Goal: Information Seeking & Learning: Learn about a topic

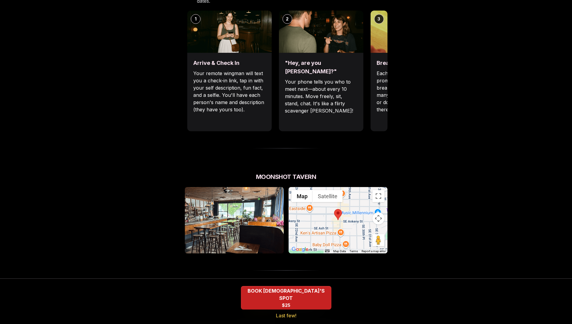
scroll to position [392, 0]
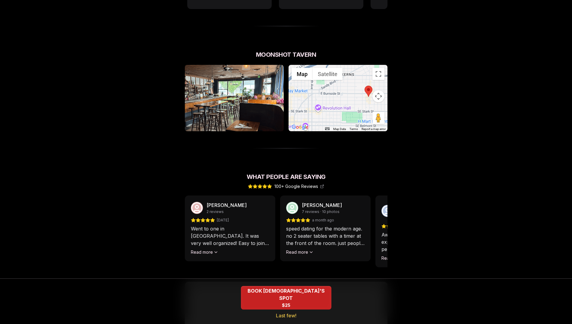
drag, startPoint x: 340, startPoint y: 80, endPoint x: 366, endPoint y: 103, distance: 35.1
click at [366, 103] on div at bounding box center [338, 98] width 99 height 66
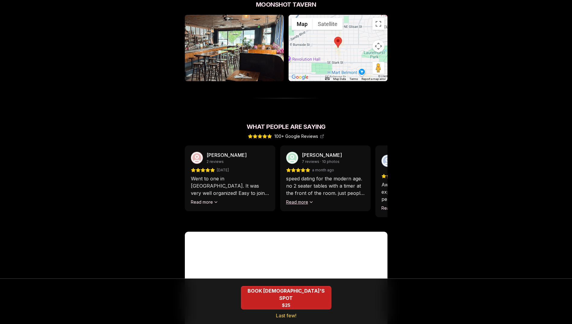
scroll to position [441, 0]
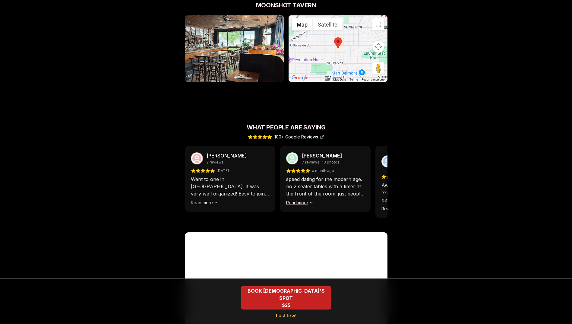
click at [299, 200] on button "Read more" at bounding box center [299, 203] width 27 height 6
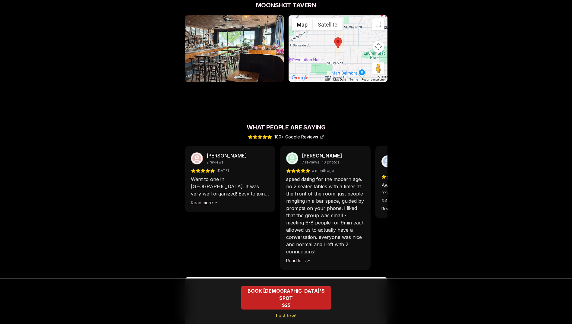
click at [213, 192] on div "Anna Selivanova 2 reviews 2 months ago Went to one in Portland. It was very wel…" at bounding box center [230, 179] width 90 height 66
click at [214, 200] on icon at bounding box center [215, 202] width 5 height 5
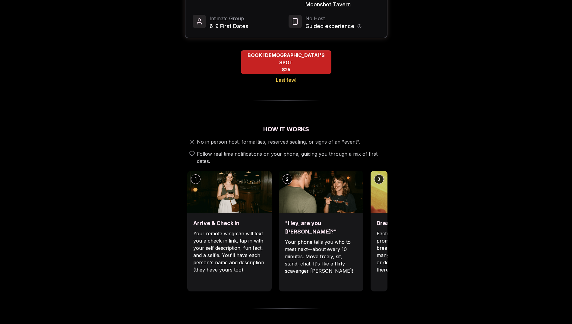
scroll to position [0, 0]
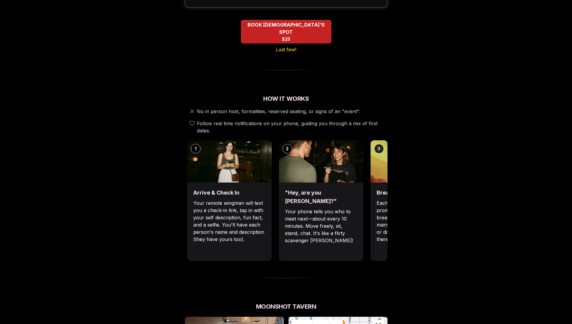
scroll to position [151, 0]
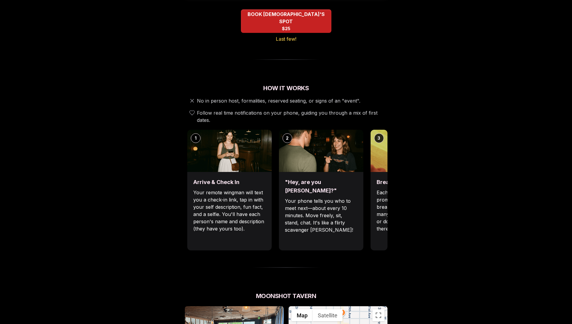
click at [381, 172] on div "Break the ice with prompts Each date will have new convo prompts on screen to h…" at bounding box center [413, 211] width 84 height 78
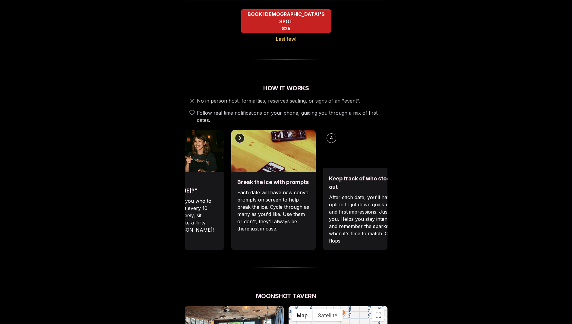
click at [237, 183] on div "Break the ice with prompts Each date will have new convo prompts on screen to h…" at bounding box center [273, 211] width 84 height 78
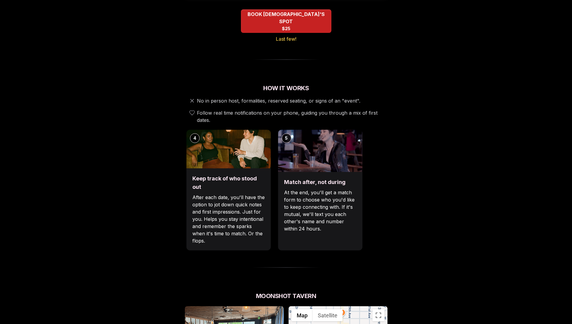
click at [227, 183] on div "Keep track of who stood out After each date, you'll have the option to jot down…" at bounding box center [228, 209] width 84 height 82
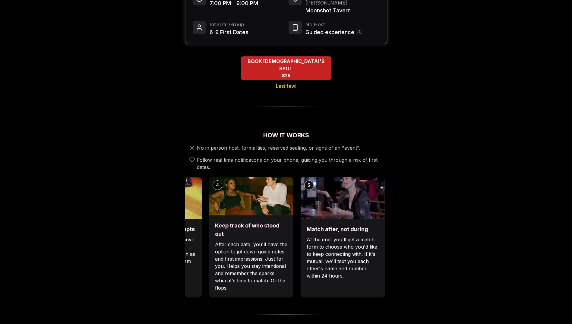
scroll to position [0, 0]
